Goal: Navigation & Orientation: Find specific page/section

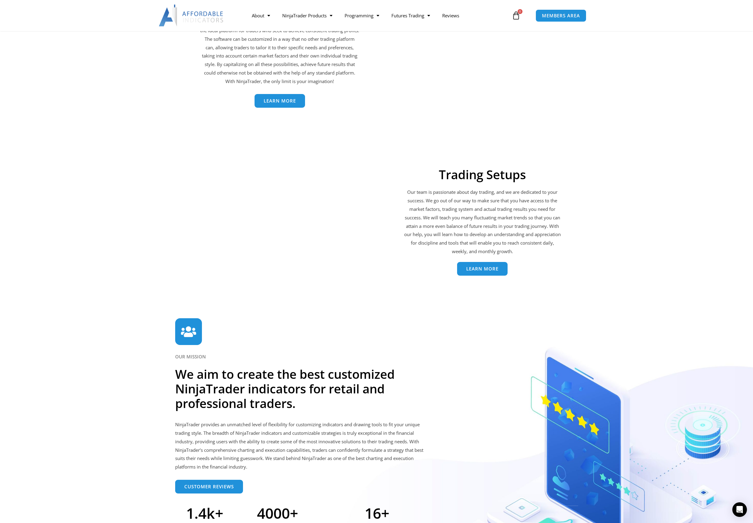
scroll to position [1149, 0]
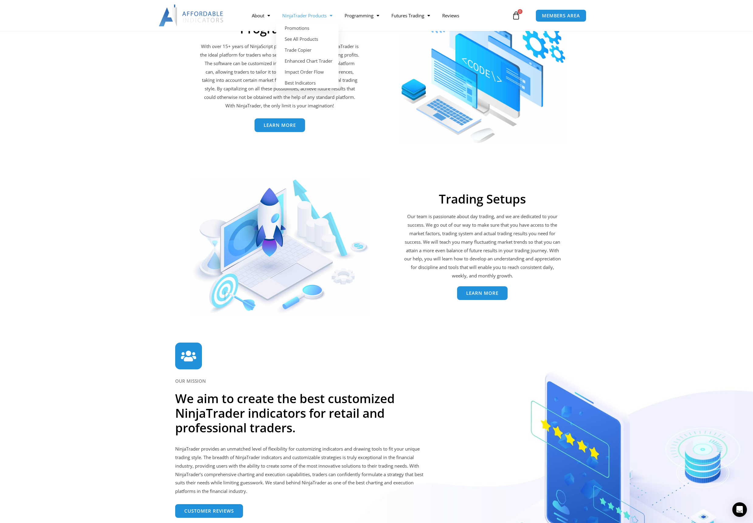
click at [311, 12] on link "NinjaTrader Products" at bounding box center [307, 16] width 62 height 14
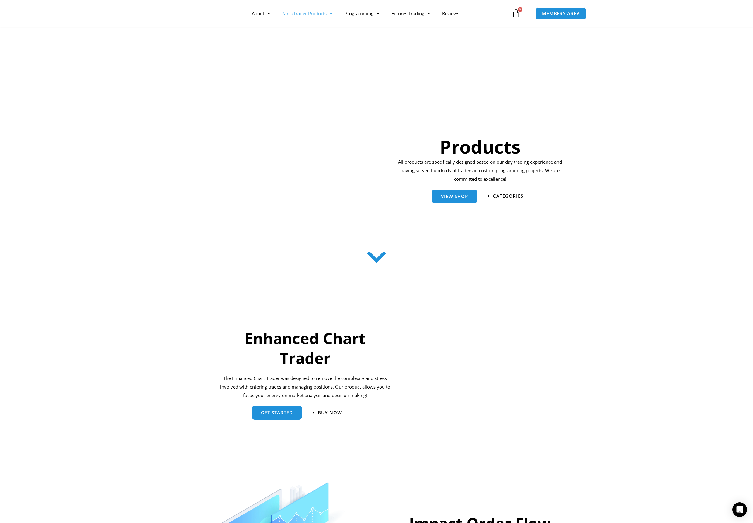
scroll to position [94, 0]
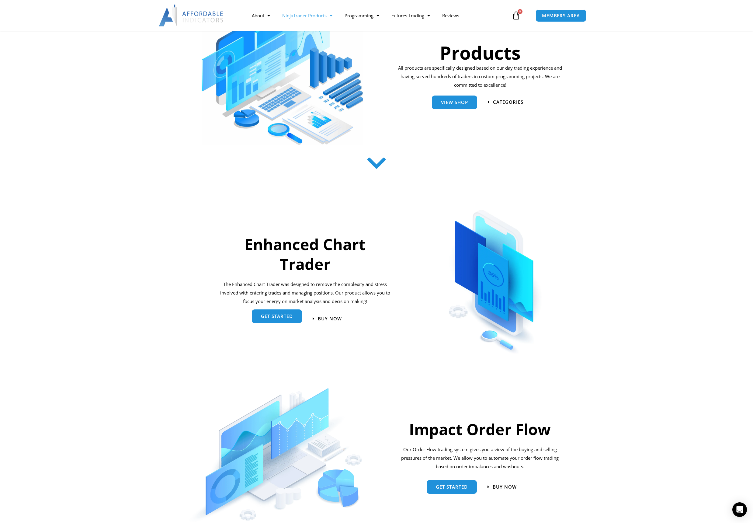
click at [279, 315] on span "get started" at bounding box center [277, 317] width 32 height 5
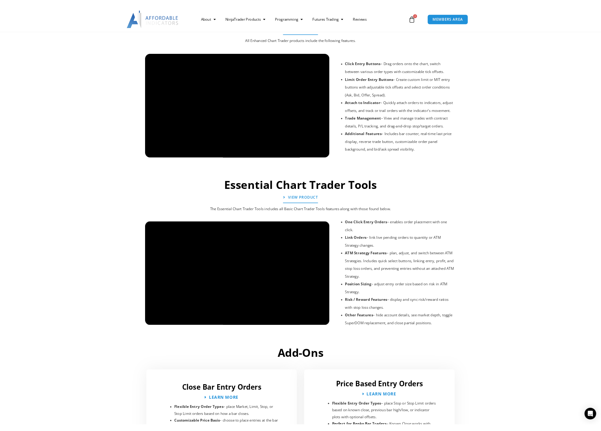
scroll to position [425, 0]
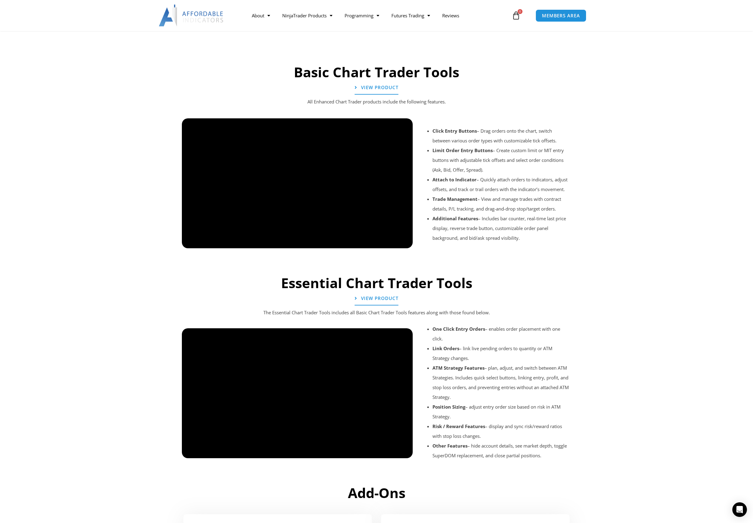
click at [404, 451] on div at bounding box center [297, 463] width 231 height 29
click at [374, 452] on div at bounding box center [297, 463] width 231 height 29
click at [374, 453] on div at bounding box center [297, 463] width 231 height 29
click at [377, 452] on div at bounding box center [297, 463] width 231 height 29
click at [372, 451] on div at bounding box center [297, 463] width 231 height 29
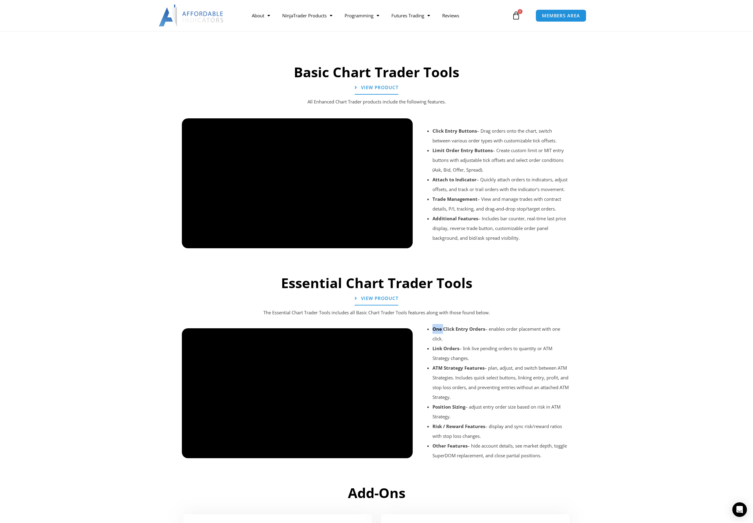
click at [372, 451] on div at bounding box center [297, 463] width 231 height 29
click at [377, 451] on div at bounding box center [297, 463] width 231 height 29
click at [378, 451] on div at bounding box center [297, 463] width 231 height 29
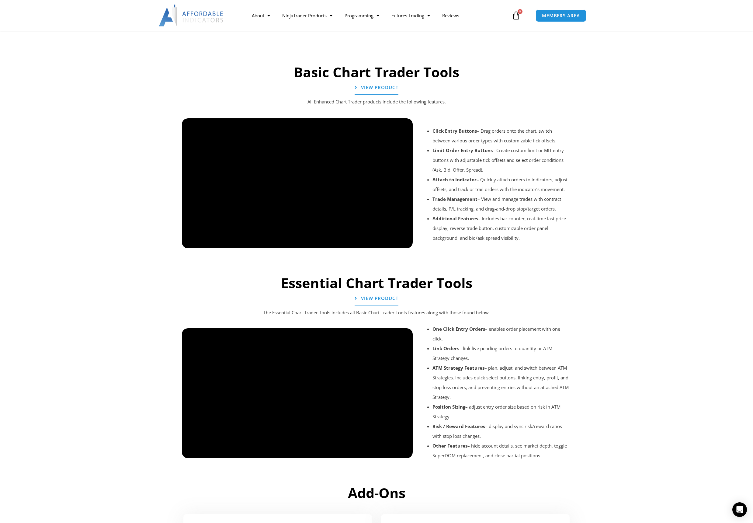
click at [376, 453] on div at bounding box center [297, 463] width 231 height 29
